Goal: Find contact information: Find contact information

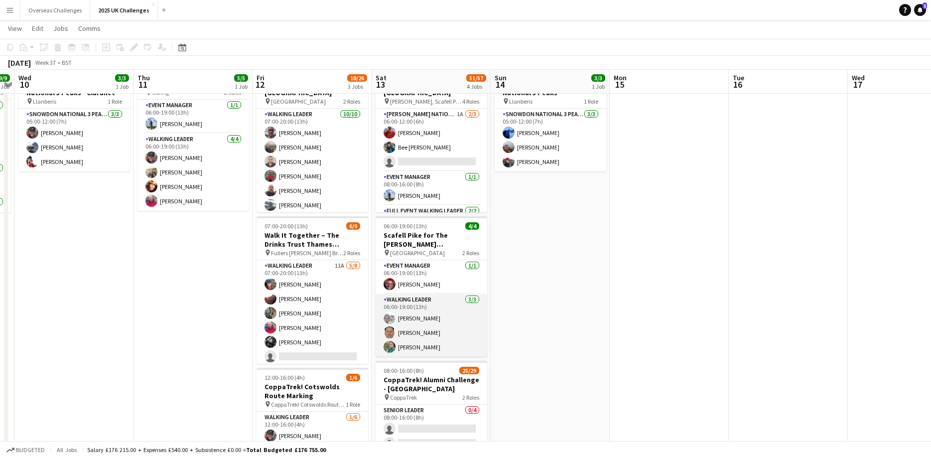
click at [413, 330] on app-card-role "Walking Leader [DATE] 06:00-19:00 (13h) [PERSON_NAME] [PERSON_NAME] [PERSON_NAM…" at bounding box center [431, 325] width 112 height 63
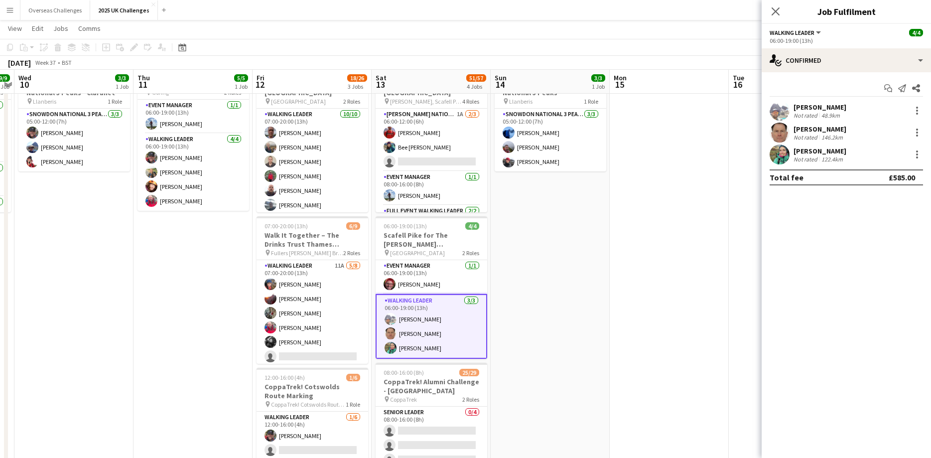
click at [799, 141] on div "[PERSON_NAME] Not rated 146.2km" at bounding box center [845, 132] width 169 height 20
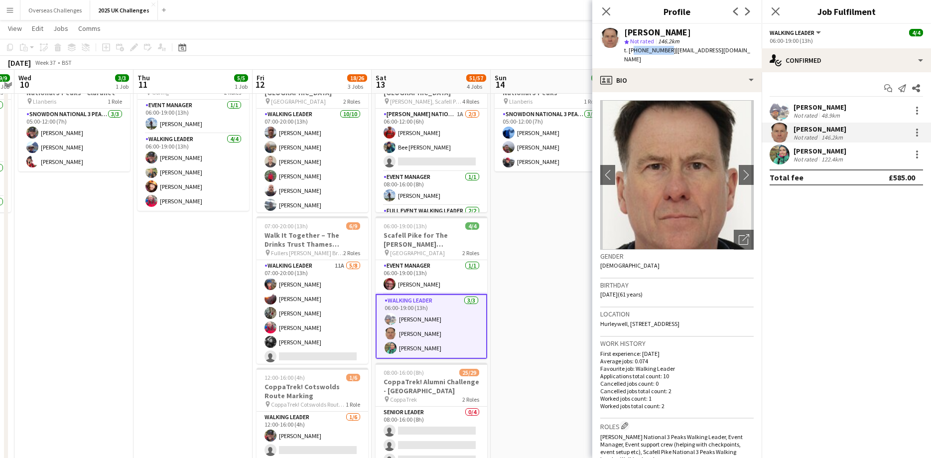
drag, startPoint x: 666, startPoint y: 49, endPoint x: 630, endPoint y: 53, distance: 35.5
click at [630, 53] on span "t. [PHONE_NUMBER]" at bounding box center [650, 49] width 52 height 7
drag, startPoint x: 667, startPoint y: 50, endPoint x: 637, endPoint y: 49, distance: 29.4
click at [637, 49] on span "t. [PHONE_NUMBER]" at bounding box center [650, 49] width 52 height 7
copy span "7525392976"
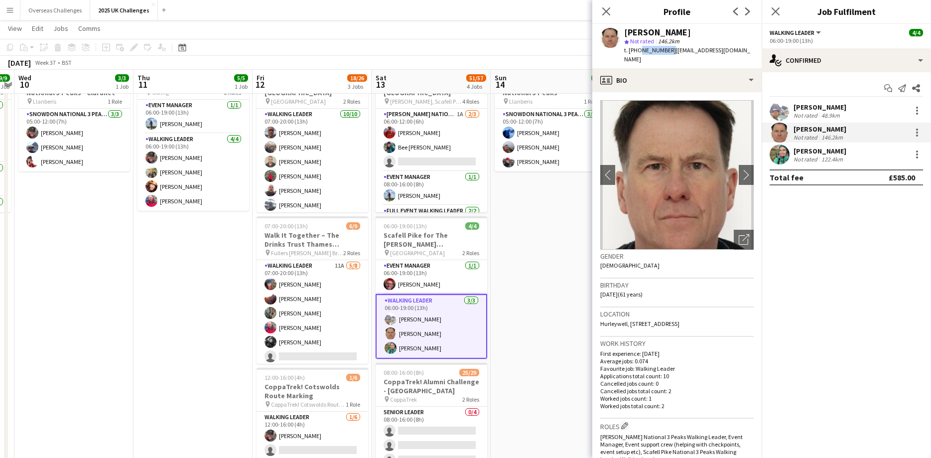
click at [419, 353] on app-card-role "Walking Leader [DATE] 06:00-19:00 (13h) [PERSON_NAME] [PERSON_NAME] [PERSON_NAM…" at bounding box center [431, 326] width 112 height 65
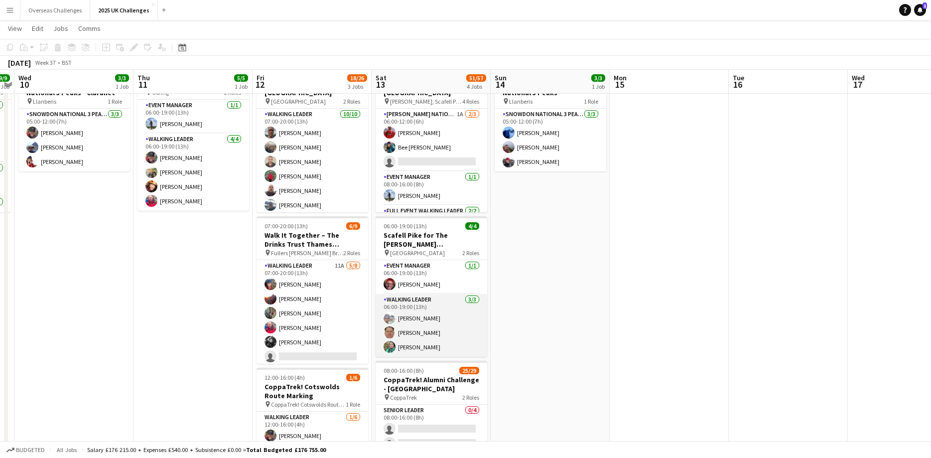
click at [407, 346] on app-card-role "Walking Leader [DATE] 06:00-19:00 (13h) [PERSON_NAME] [PERSON_NAME] [PERSON_NAM…" at bounding box center [431, 325] width 112 height 63
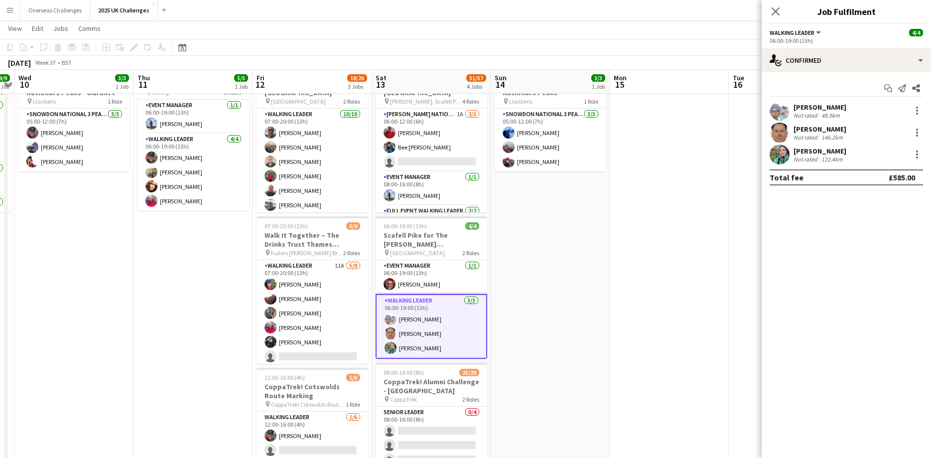
click at [811, 155] on div "[PERSON_NAME]" at bounding box center [819, 150] width 53 height 9
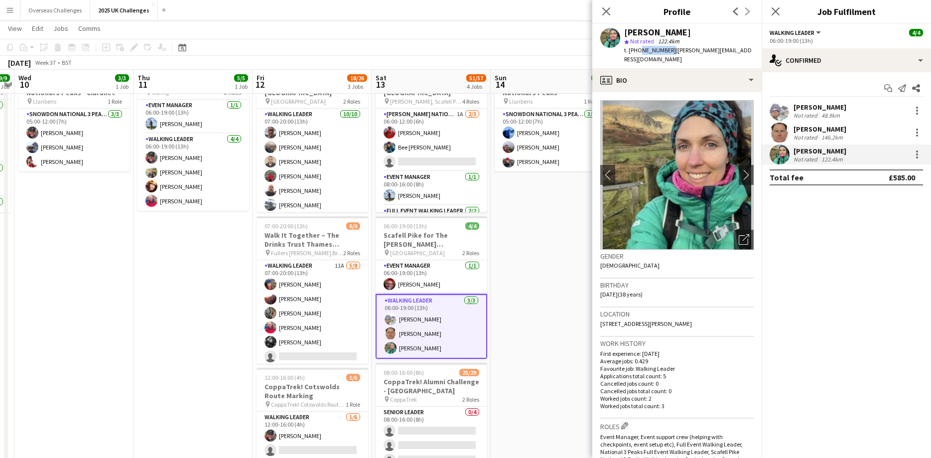
drag, startPoint x: 668, startPoint y: 52, endPoint x: 638, endPoint y: 53, distance: 29.9
click at [638, 53] on span "t. [PHONE_NUMBER]" at bounding box center [650, 49] width 52 height 7
copy span "7851853571"
